Goal: Task Accomplishment & Management: Use online tool/utility

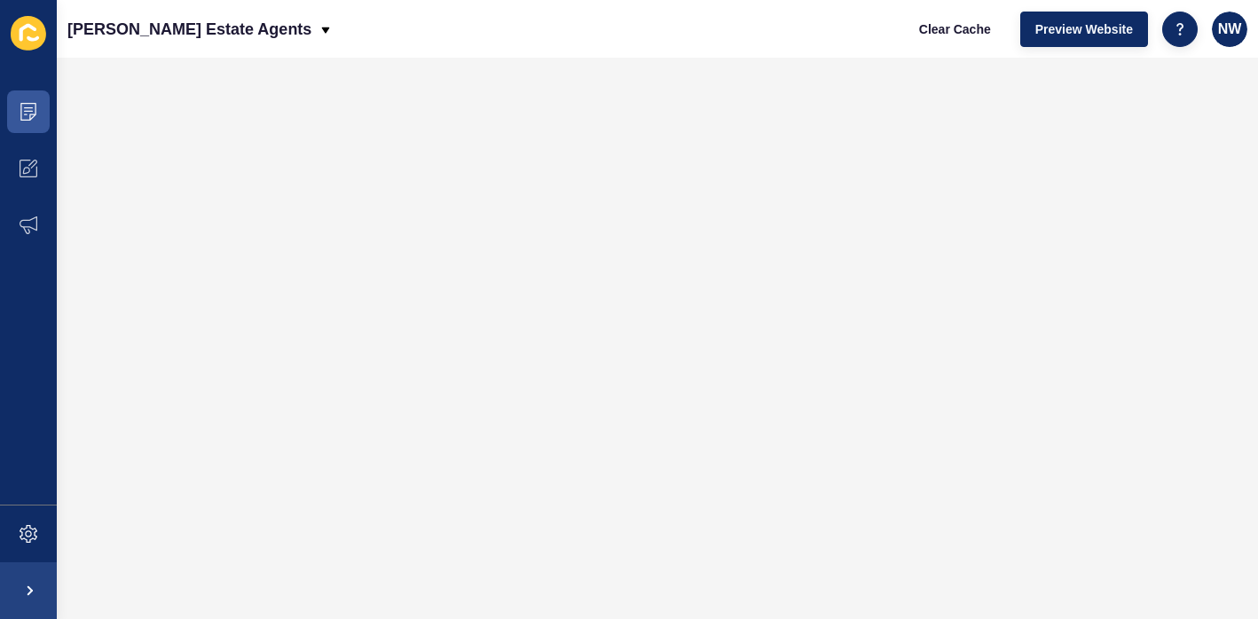
click at [362, 40] on div "[PERSON_NAME] Estate Agents Clear Cache Preview Website NW" at bounding box center [657, 29] width 1201 height 58
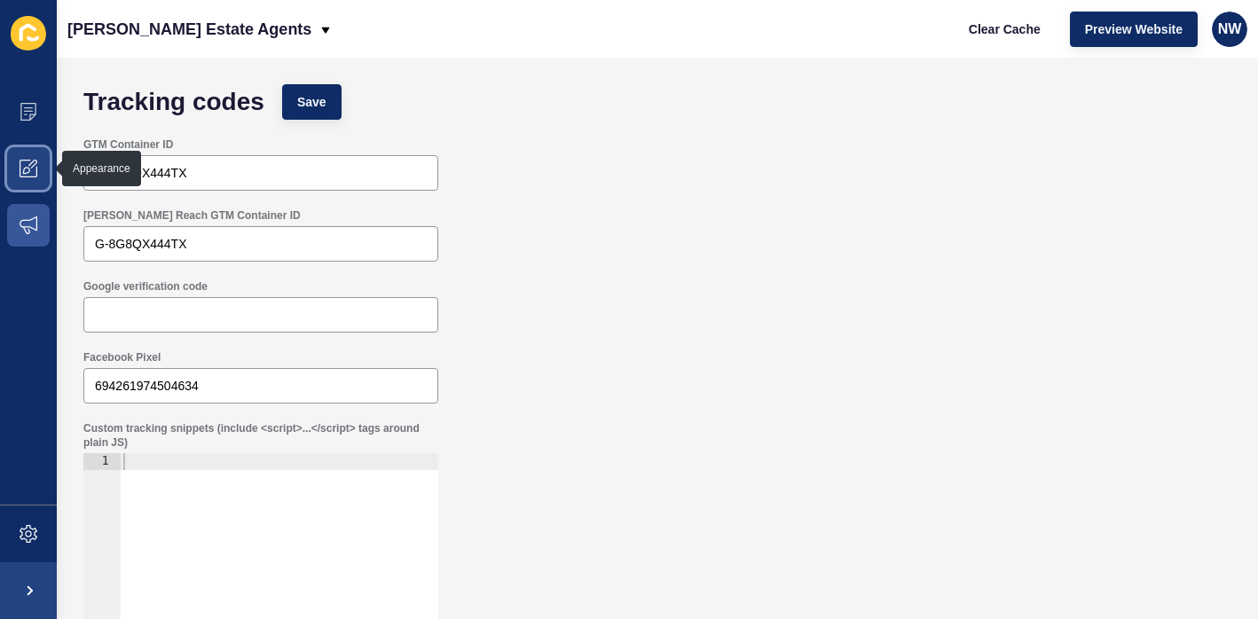
click at [34, 157] on span at bounding box center [28, 168] width 57 height 57
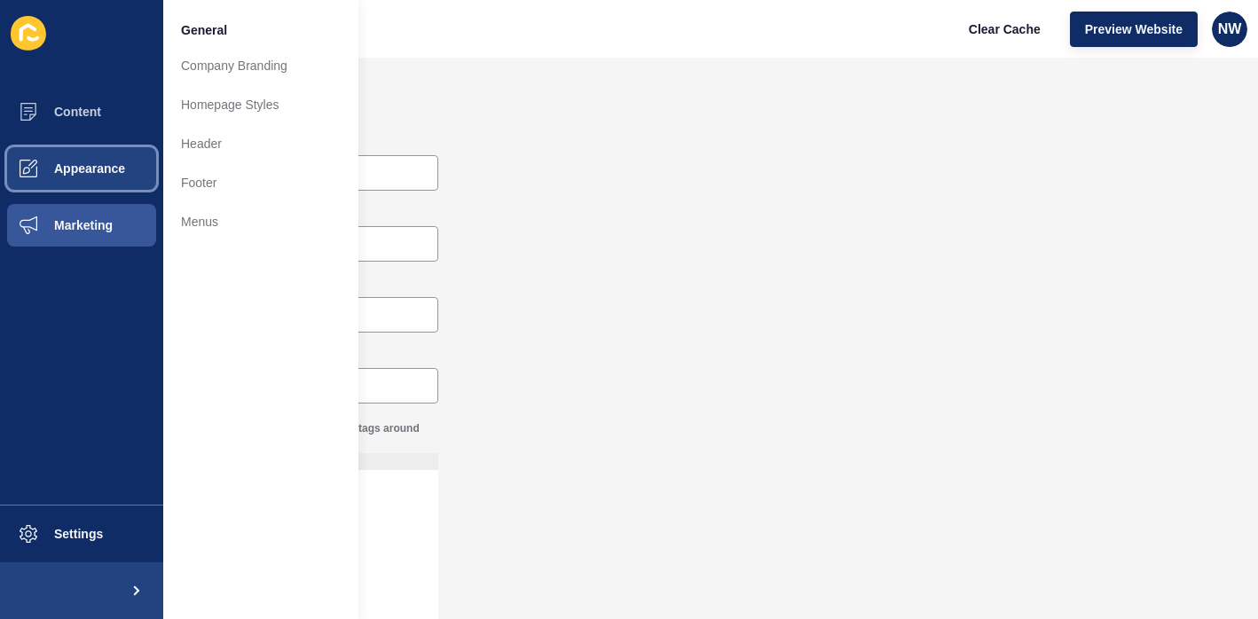
click at [88, 155] on button "Appearance" at bounding box center [81, 168] width 163 height 57
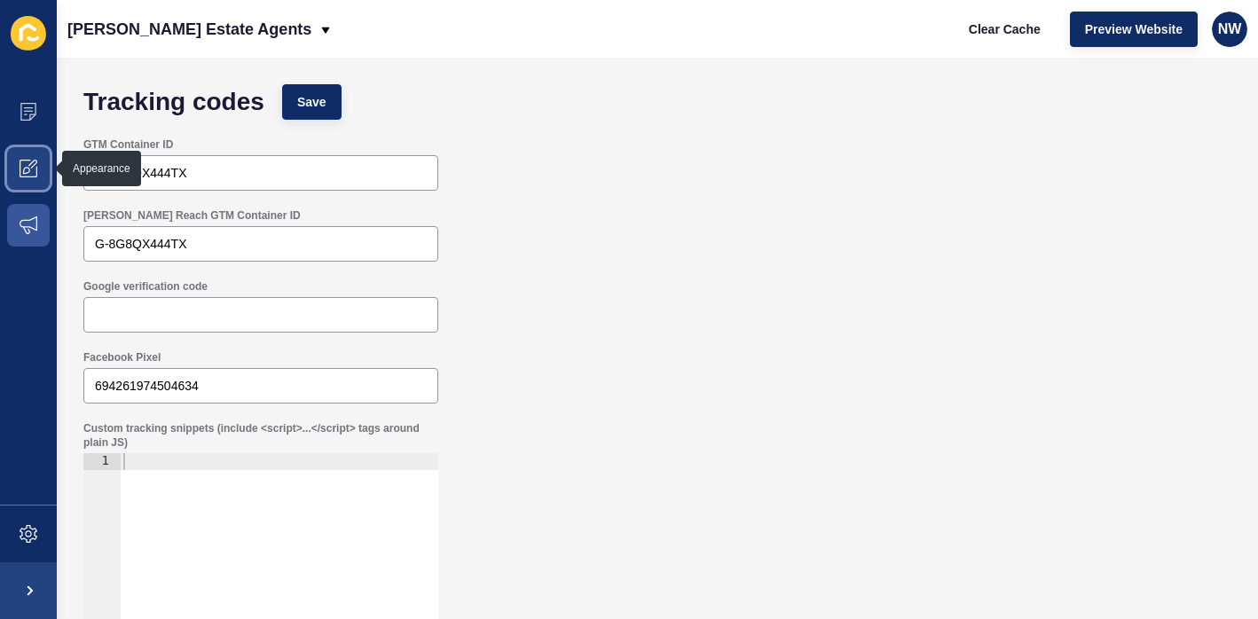
click at [7, 161] on span at bounding box center [28, 168] width 57 height 57
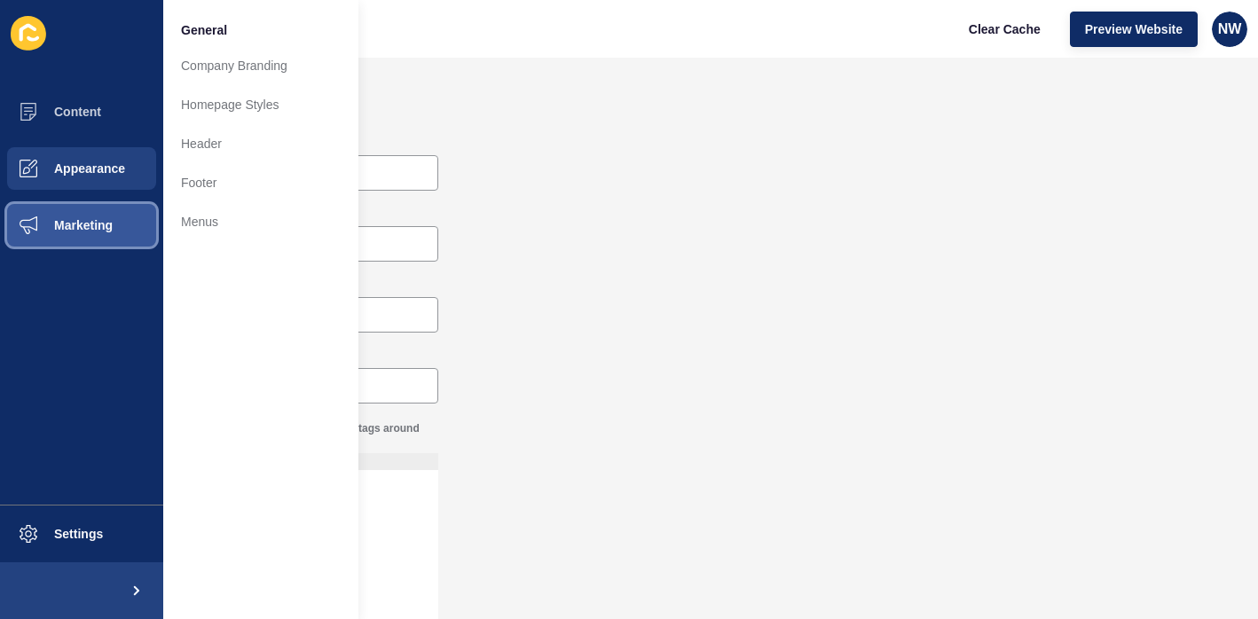
click at [105, 237] on button "Marketing" at bounding box center [81, 225] width 163 height 57
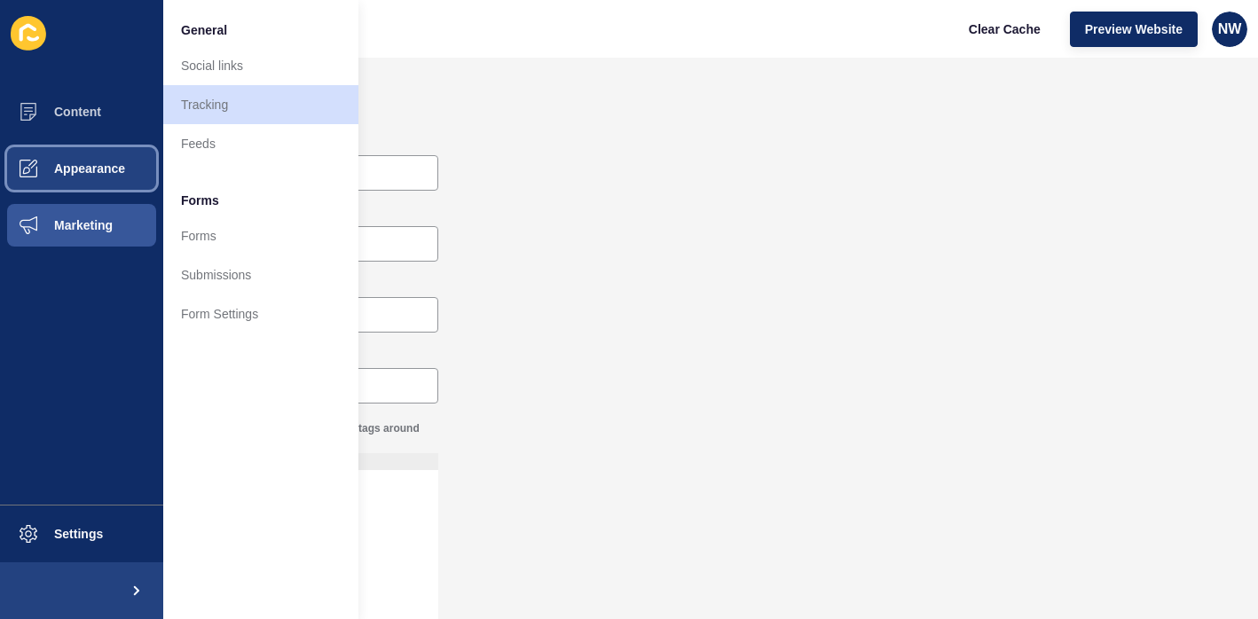
click at [76, 167] on span "Appearance" at bounding box center [61, 168] width 128 height 14
